Goal: Information Seeking & Learning: Learn about a topic

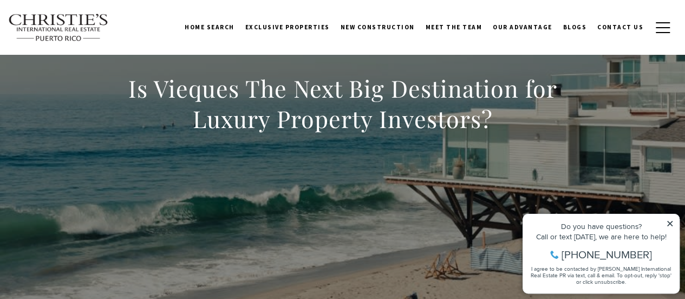
scroll to position [108, 0]
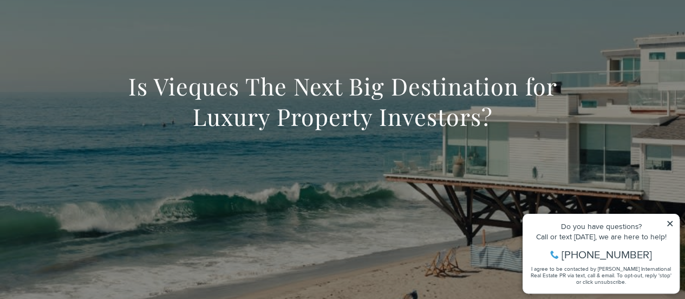
click at [670, 224] on icon at bounding box center [670, 223] width 8 height 8
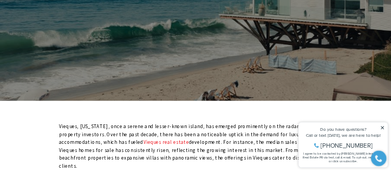
scroll to position [325, 0]
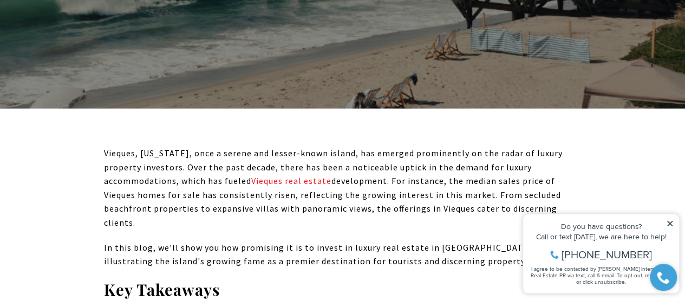
click at [276, 242] on span "In this blog, we'll show you how promising it is to invest in luxury real estat…" at bounding box center [336, 254] width 465 height 25
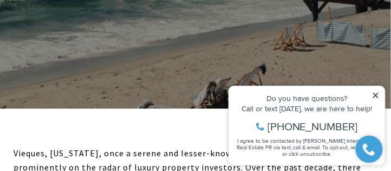
click at [375, 95] on icon at bounding box center [375, 94] width 5 height 5
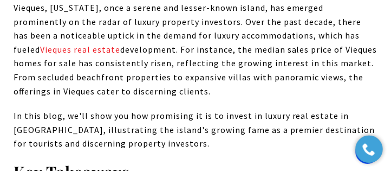
scroll to position [479, 0]
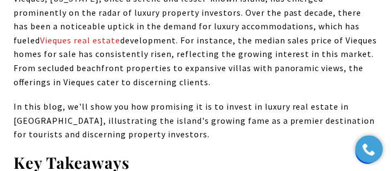
click at [230, 103] on span "In this blog, we'll show you how promising it is to invest in luxury real estat…" at bounding box center [195, 120] width 362 height 38
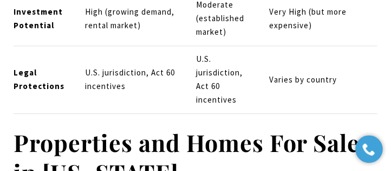
scroll to position [4566, 0]
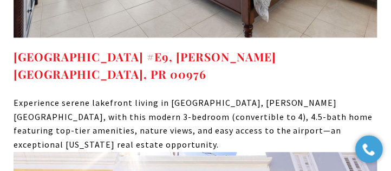
scroll to position [5124, 0]
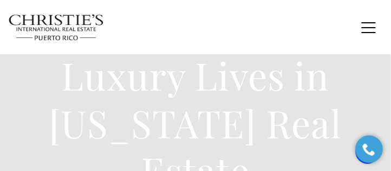
scroll to position [185, 0]
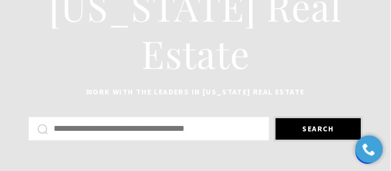
click at [80, 131] on input "Search by Address, City, or Neighborhood" at bounding box center [157, 128] width 207 height 9
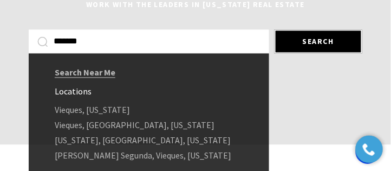
scroll to position [278, 0]
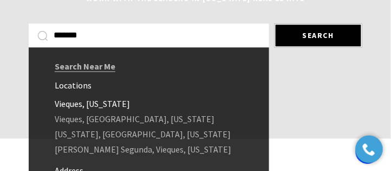
type input "*******"
click at [101, 106] on link "Vieques, Puerto Rico" at bounding box center [149, 103] width 241 height 15
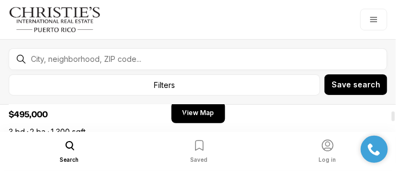
scroll to position [154, 0]
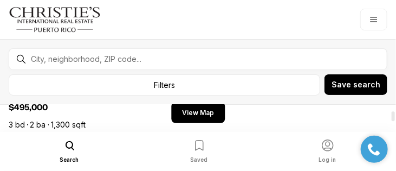
click at [192, 115] on button "Property options" at bounding box center [182, 107] width 22 height 22
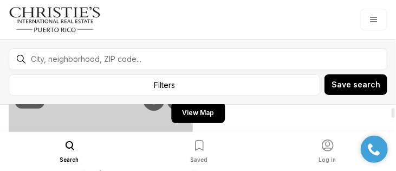
scroll to position [62, 0]
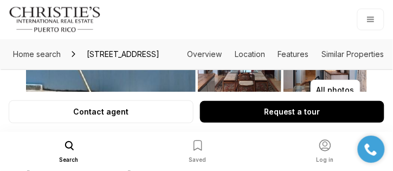
scroll to position [217, 0]
